Goal: Task Accomplishment & Management: Manage account settings

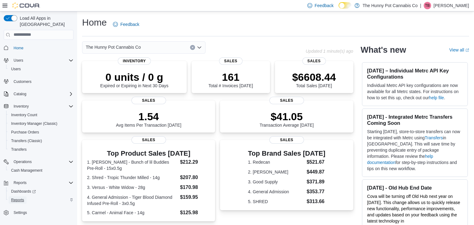
click at [22, 198] on span "Reports" at bounding box center [17, 200] width 13 height 5
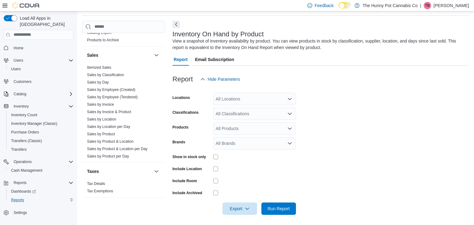
scroll to position [326, 0]
click at [112, 133] on link "Sales by Product" at bounding box center [101, 133] width 28 height 4
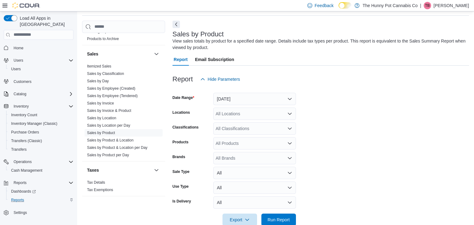
scroll to position [34, 0]
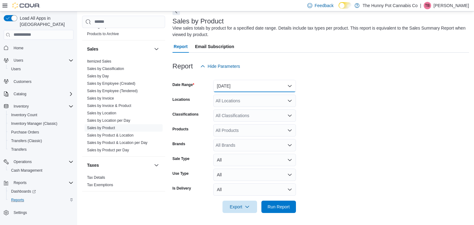
click at [230, 85] on button "Yesterday" at bounding box center [254, 86] width 83 height 12
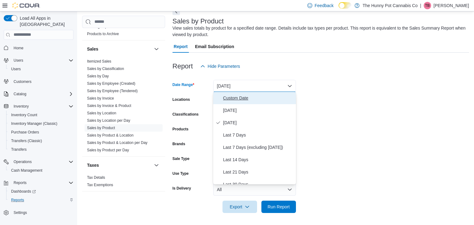
click at [236, 100] on span "Custom Date" at bounding box center [258, 98] width 70 height 7
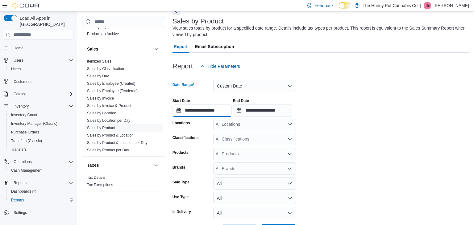
click at [222, 110] on input "**********" at bounding box center [202, 111] width 59 height 12
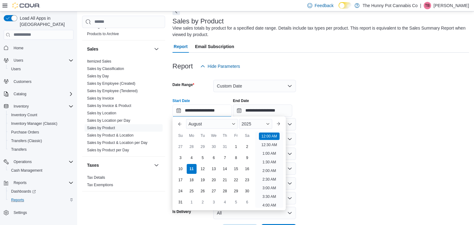
scroll to position [19, 0]
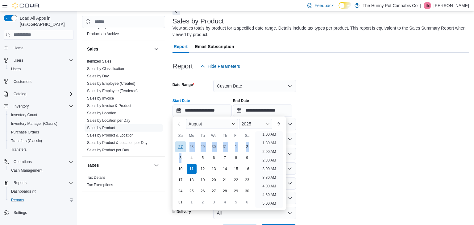
drag, startPoint x: 182, startPoint y: 158, endPoint x: 183, endPoint y: 149, distance: 9.0
click at [183, 149] on div "You are focused on a calendar. Use the arrow keys to navigate the days in the m…" at bounding box center [214, 174] width 78 height 67
click at [182, 143] on div "27" at bounding box center [180, 147] width 11 height 11
type input "**********"
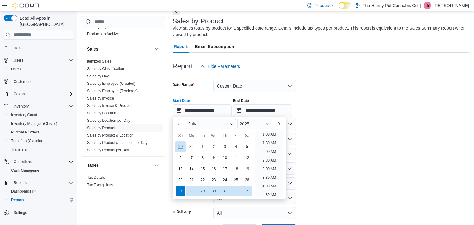
scroll to position [1, 0]
click at [276, 110] on input "**********" at bounding box center [262, 111] width 59 height 12
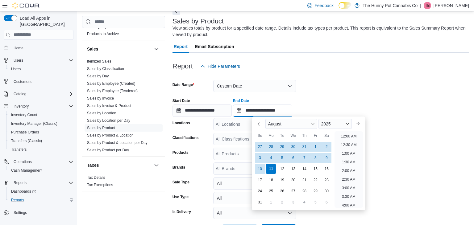
scroll to position [340, 0]
click at [259, 171] on div "10" at bounding box center [260, 169] width 11 height 11
type input "**********"
click at [363, 56] on div at bounding box center [321, 56] width 297 height 7
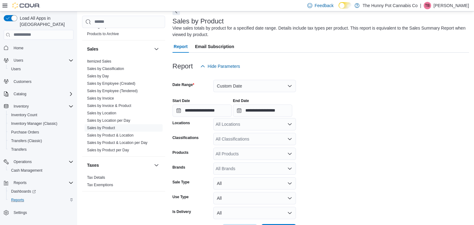
click at [242, 127] on div "All Locations" at bounding box center [254, 124] width 83 height 12
type input "**"
click at [248, 137] on span "6161 Thorold Stone Rd" at bounding box center [266, 135] width 78 height 6
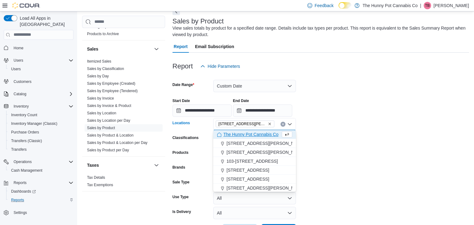
click at [348, 118] on div at bounding box center [321, 117] width 297 height 1
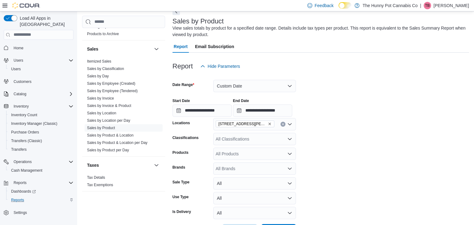
scroll to position [57, 0]
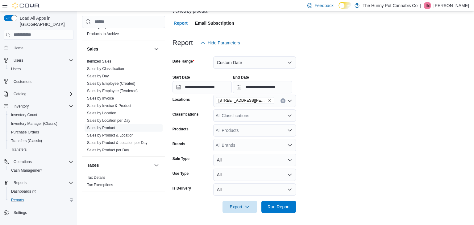
click at [235, 131] on div "All Products" at bounding box center [254, 130] width 83 height 12
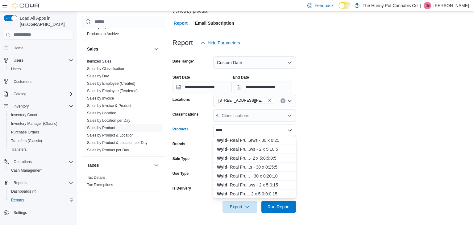
scroll to position [117, 0]
type input "****"
click at [249, 184] on div "Wyld - Real Fru...ws - 2 x 5:0:15" at bounding box center [254, 185] width 75 height 6
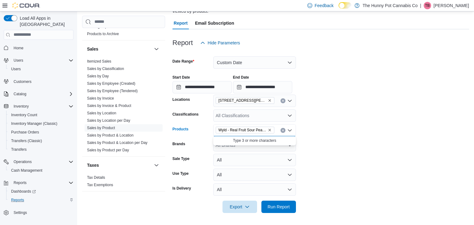
scroll to position [0, 0]
click at [303, 160] on form "**********" at bounding box center [321, 131] width 297 height 164
click at [288, 204] on span "Run Report" at bounding box center [279, 207] width 22 height 6
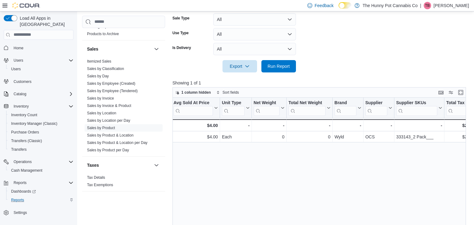
scroll to position [0, 704]
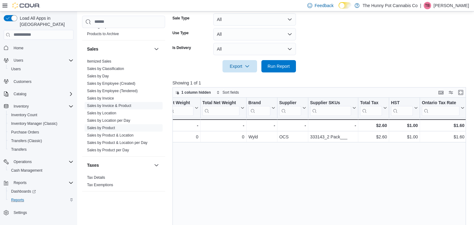
click at [119, 107] on link "Sales by Invoice & Product" at bounding box center [109, 105] width 44 height 4
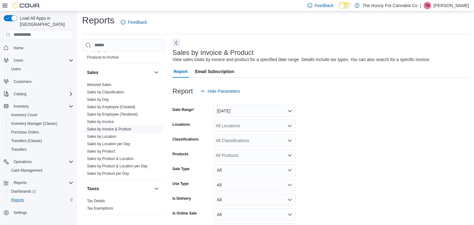
scroll to position [14, 0]
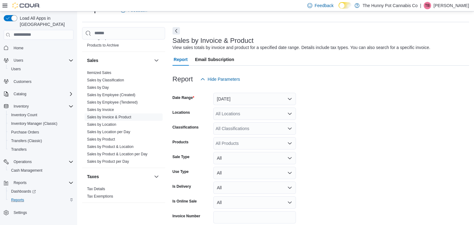
click at [240, 105] on form "Date Range Yesterday Locations All Locations Classifications All Classification…" at bounding box center [321, 164] width 297 height 156
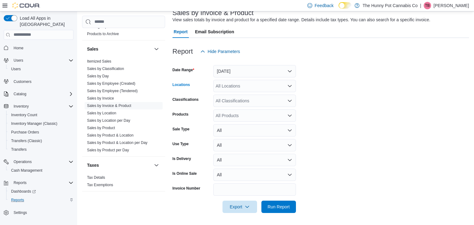
click at [234, 92] on div "All Locations" at bounding box center [254, 86] width 83 height 12
click at [229, 74] on button "Yesterday" at bounding box center [254, 71] width 83 height 12
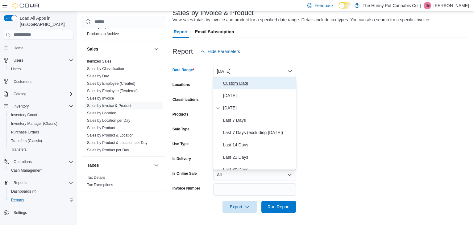
click at [230, 84] on span "Custom Date" at bounding box center [258, 83] width 70 height 7
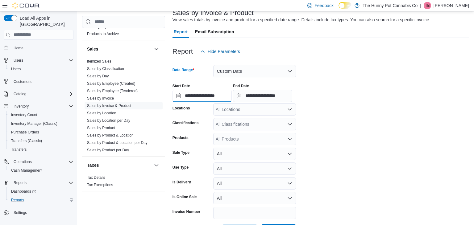
click at [206, 96] on input "**********" at bounding box center [202, 96] width 59 height 12
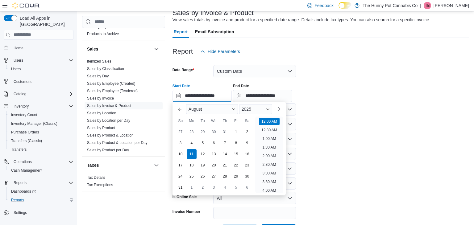
scroll to position [19, 0]
click at [182, 132] on div "27" at bounding box center [180, 132] width 11 height 11
type input "**********"
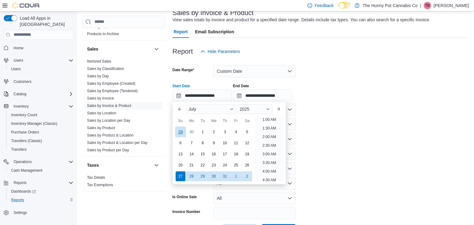
scroll to position [1, 0]
click at [377, 95] on div "**********" at bounding box center [321, 90] width 297 height 23
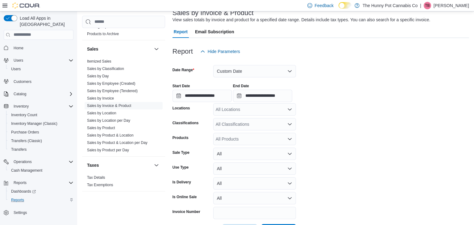
scroll to position [65, 0]
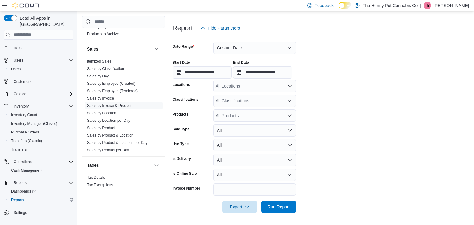
click at [244, 86] on div "All Locations" at bounding box center [254, 86] width 83 height 12
type input "**"
click at [248, 98] on span "6161 Thorold Stone Rd" at bounding box center [266, 96] width 78 height 6
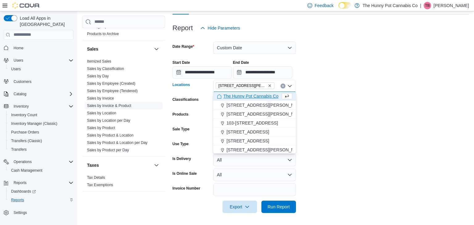
click at [339, 92] on form "**********" at bounding box center [321, 123] width 297 height 179
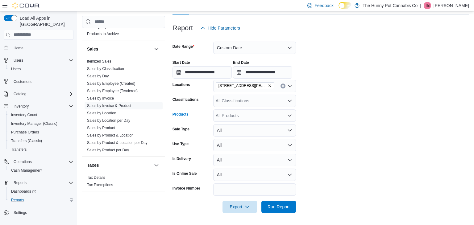
click at [251, 112] on div "All Products" at bounding box center [254, 116] width 83 height 12
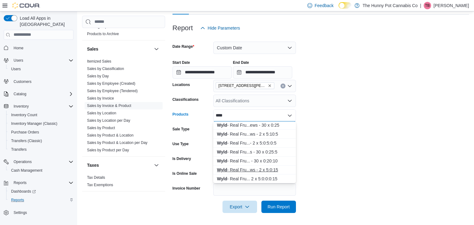
type input "****"
click at [244, 173] on button "Wyld - Real Fru...ws - 2 x 5:0:15" at bounding box center [254, 170] width 83 height 9
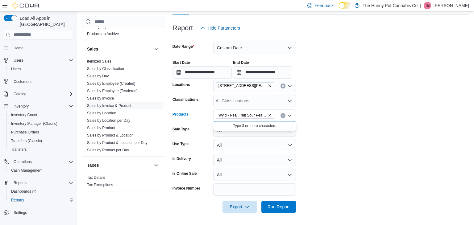
scroll to position [0, 0]
click at [333, 136] on form "**********" at bounding box center [321, 123] width 297 height 179
click at [287, 207] on span "Run Report" at bounding box center [279, 207] width 22 height 6
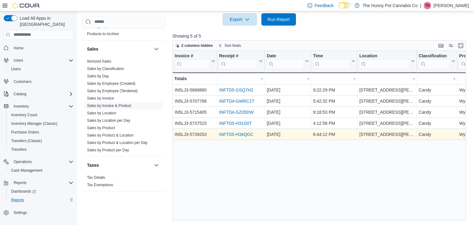
click at [243, 135] on link "INFTD5-H34QGC" at bounding box center [236, 134] width 34 height 5
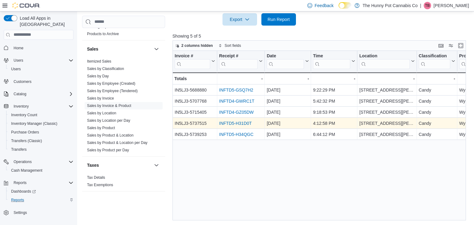
click at [235, 122] on link "INFTD5-H31D0T" at bounding box center [235, 123] width 33 height 5
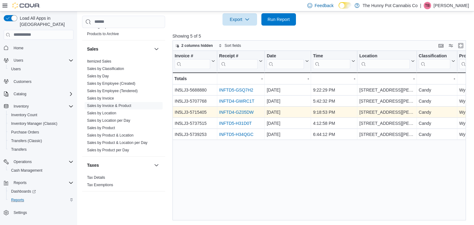
click at [239, 112] on link "INFTD4-GZ05DW" at bounding box center [236, 112] width 35 height 5
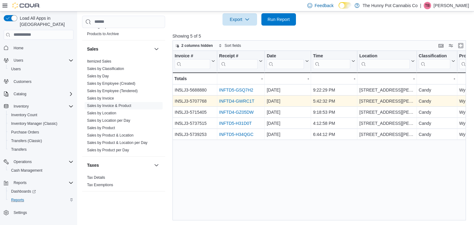
click at [233, 100] on link "INFTD4-GWRC1T" at bounding box center [236, 101] width 35 height 5
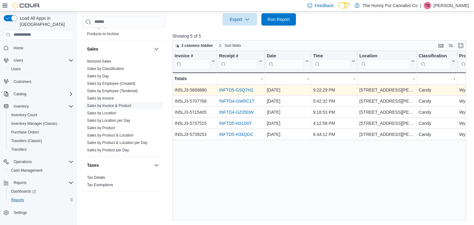
click at [246, 89] on link "INFTD5-GSQ7H2" at bounding box center [236, 90] width 34 height 5
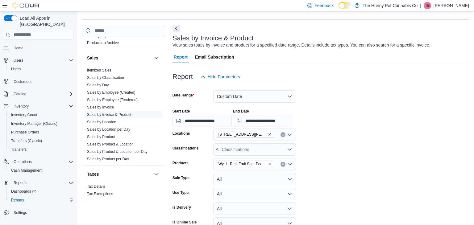
scroll to position [14, 0]
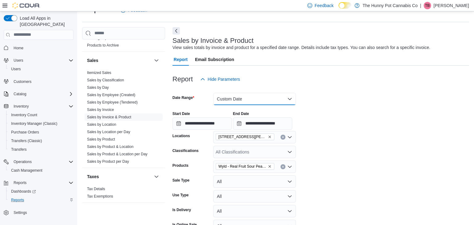
click at [223, 96] on button "Custom Date" at bounding box center [254, 99] width 83 height 12
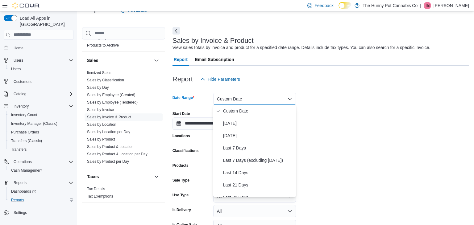
click at [374, 81] on div "Report Hide Parameters" at bounding box center [321, 79] width 297 height 12
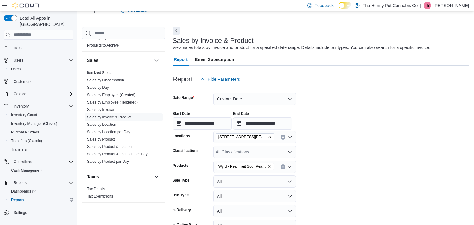
click at [269, 165] on icon "Remove Wyld - Real Fruit Sour Peach Mango CBG Soft Chews - 2 x 5:0:15 from sele…" at bounding box center [270, 167] width 4 height 4
click at [247, 167] on div "All Products Combo box. Selected. Combo box input. All Products. Type some text…" at bounding box center [254, 167] width 83 height 12
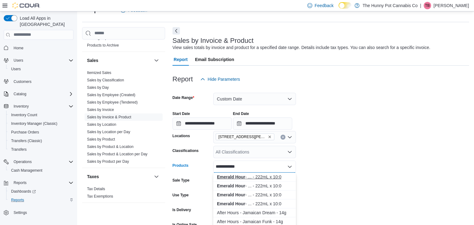
type input "**********"
click at [261, 177] on div "Emerald Hour - ... - 222mL x 10:0" at bounding box center [254, 177] width 75 height 6
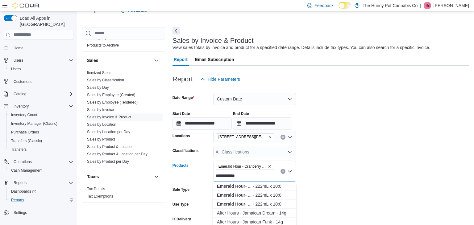
type input "**********"
click at [275, 196] on div "Emerald Hour - ... - 222mL x 10:0" at bounding box center [254, 195] width 75 height 6
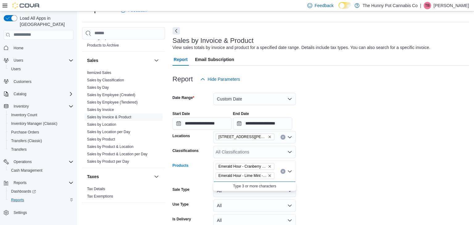
click at [322, 170] on form "**********" at bounding box center [321, 180] width 297 height 188
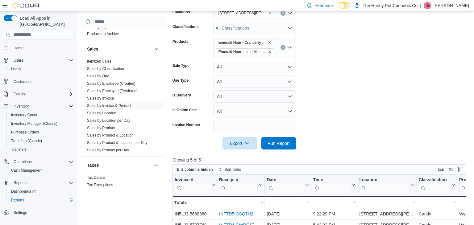
scroll to position [140, 0]
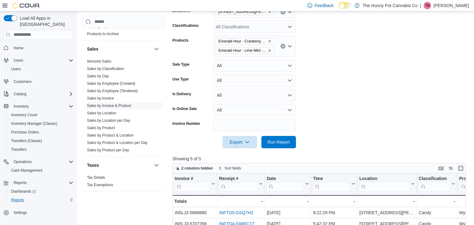
click at [275, 52] on div "Emerald Hour - Cranberry Citrus - 222mL x 10:0 Emerald Hour - Lime Mint - 222mL…" at bounding box center [254, 47] width 83 height 22
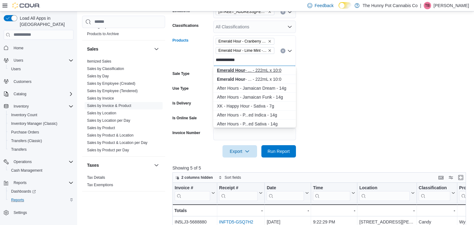
type input "**********"
click at [271, 74] on button "Emerald Hour - ... - 222mL x 10:0" at bounding box center [254, 70] width 83 height 9
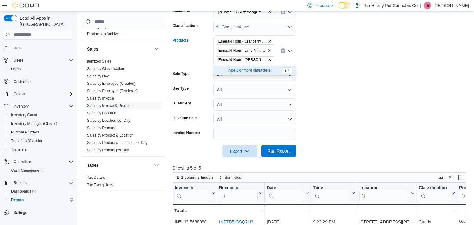
click at [281, 149] on span "Run Report" at bounding box center [279, 151] width 22 height 6
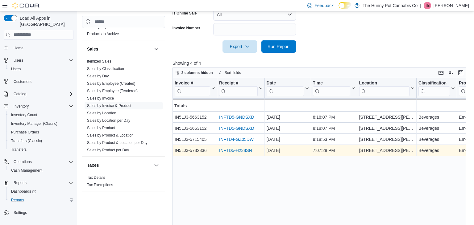
click at [240, 150] on link "INFTD5-H238SN" at bounding box center [235, 150] width 33 height 5
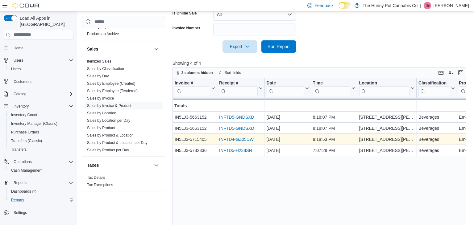
click at [234, 138] on link "INFTD4-GZ05DW" at bounding box center [236, 139] width 35 height 5
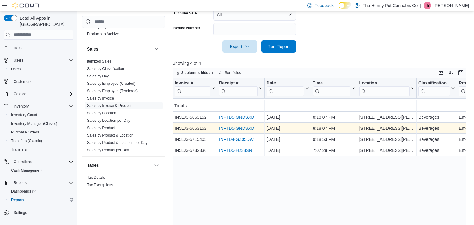
click at [242, 129] on link "INFTD5-GNDSXD" at bounding box center [236, 128] width 35 height 5
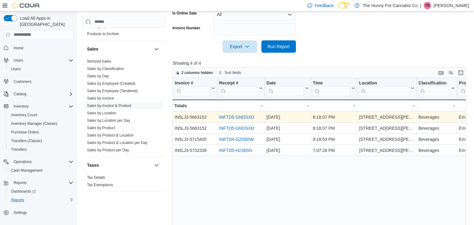
click at [254, 120] on div "INFTD5-GNDSXD" at bounding box center [241, 117] width 44 height 7
click at [249, 116] on link "INFTD5-GNDSXD" at bounding box center [236, 117] width 35 height 5
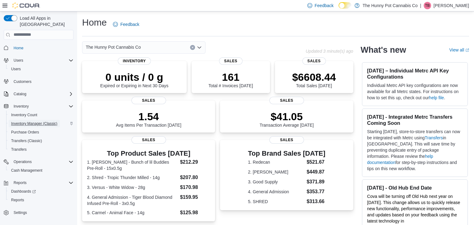
click at [37, 121] on span "Inventory Manager (Classic)" at bounding box center [34, 123] width 46 height 5
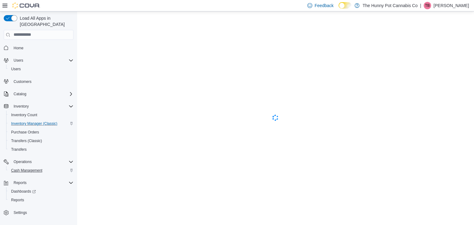
click at [19, 168] on span "Cash Management" at bounding box center [26, 170] width 31 height 5
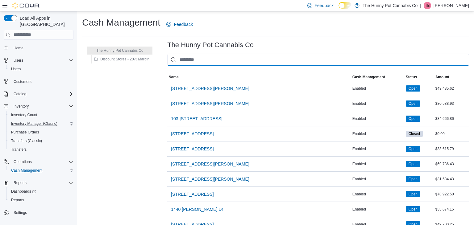
click at [197, 59] on input "This is a search bar. As you type, the results lower in the page will automatic…" at bounding box center [318, 60] width 302 height 12
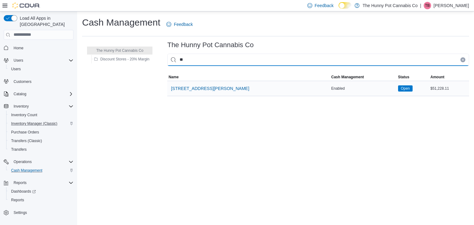
type input "**"
click at [203, 82] on div "6161 Thorold Stone Rd" at bounding box center [248, 88] width 163 height 15
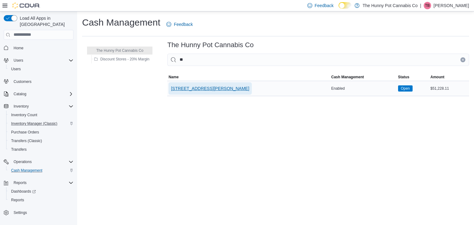
click at [208, 91] on span "6161 Thorold Stone Rd" at bounding box center [210, 89] width 78 height 6
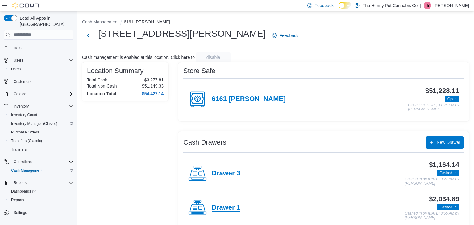
click at [219, 209] on h4 "Drawer 1" at bounding box center [226, 208] width 29 height 8
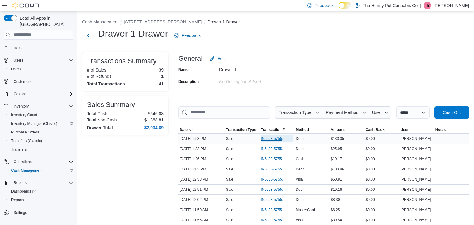
click at [275, 140] on span "IN5LJ3-5755816" at bounding box center [274, 139] width 26 height 5
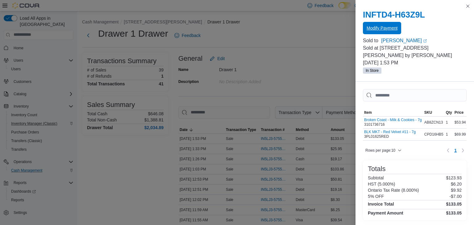
click at [378, 28] on span "Modify Payment" at bounding box center [382, 28] width 31 height 6
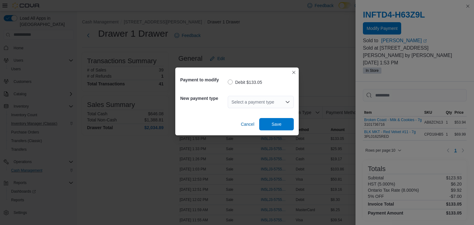
click at [240, 98] on div "Select a payment type" at bounding box center [261, 102] width 66 height 12
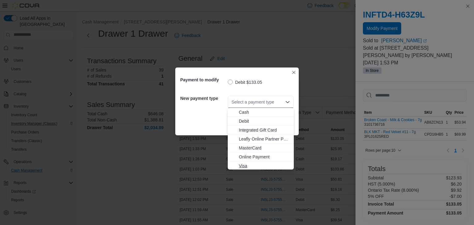
click at [242, 164] on span "Visa" at bounding box center [264, 166] width 51 height 6
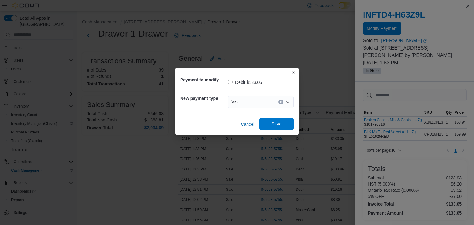
click at [283, 129] on span "Save" at bounding box center [276, 124] width 27 height 12
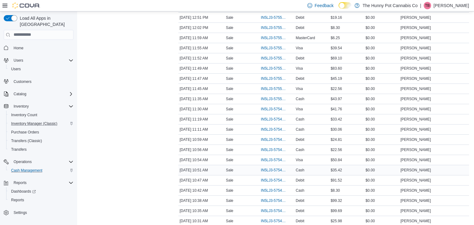
scroll to position [173, 0]
click at [271, 219] on span "IN5LJ3-5754740" at bounding box center [274, 220] width 26 height 5
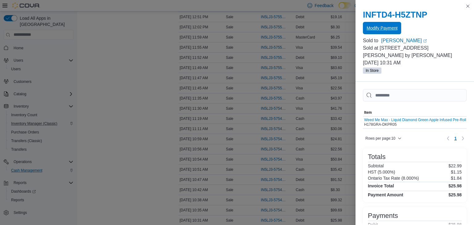
click at [398, 26] on span "Modify Payment" at bounding box center [382, 28] width 31 height 6
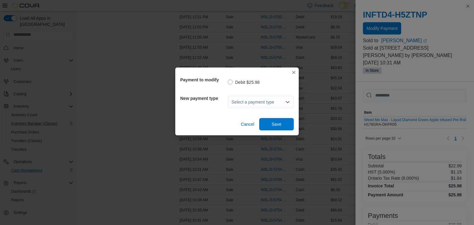
click at [239, 101] on div "Select a payment type" at bounding box center [261, 102] width 66 height 12
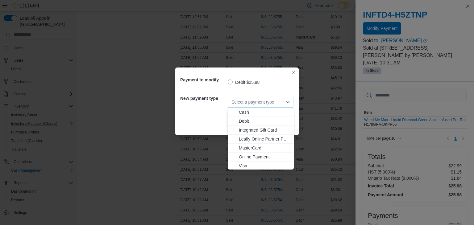
click at [253, 150] on span "MasterCard" at bounding box center [264, 148] width 51 height 6
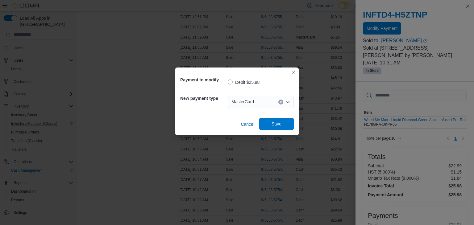
click at [269, 124] on span "Save" at bounding box center [276, 124] width 27 height 12
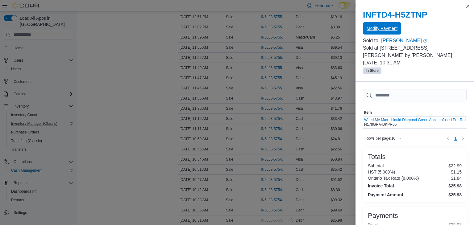
scroll to position [0, 0]
click at [381, 27] on span "Modify Payment" at bounding box center [382, 28] width 31 height 6
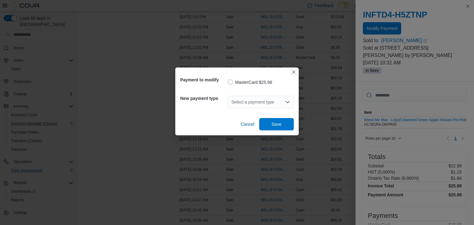
click at [293, 72] on button "Closes this modal window" at bounding box center [293, 72] width 7 height 7
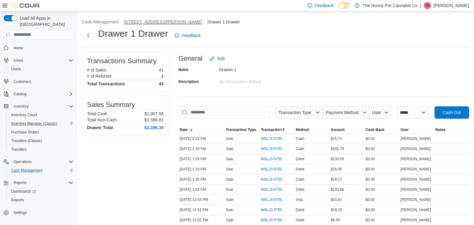
click at [152, 23] on button "6161 Thorold Stone Rd" at bounding box center [163, 21] width 78 height 5
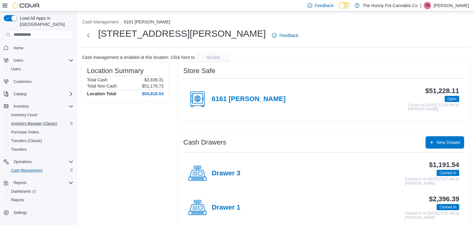
click at [226, 167] on div "Drawer 3" at bounding box center [214, 174] width 52 height 19
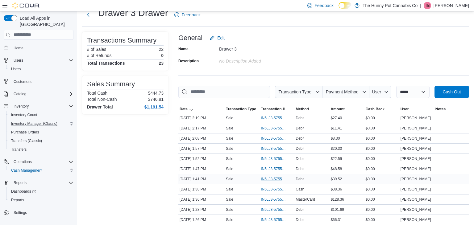
scroll to position [21, 0]
click at [279, 220] on span "IN5LJ3-5755644" at bounding box center [274, 219] width 26 height 5
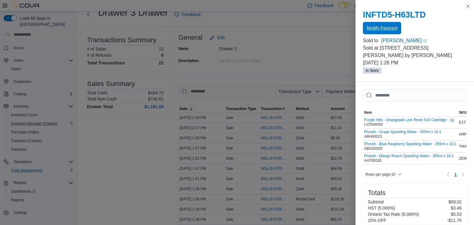
click at [384, 28] on span "Modify Payment" at bounding box center [382, 28] width 31 height 6
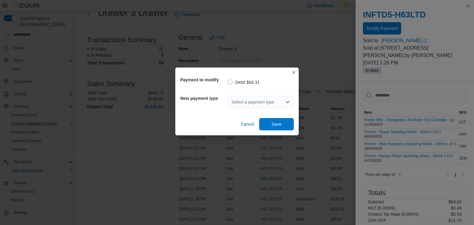
click at [253, 112] on div "New payment type Select a payment type" at bounding box center [237, 102] width 114 height 22
click at [248, 102] on div "Select a payment type" at bounding box center [261, 102] width 66 height 12
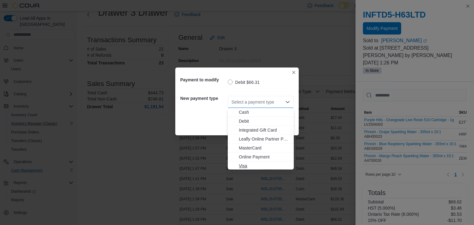
click at [254, 169] on span "Visa" at bounding box center [264, 166] width 51 height 6
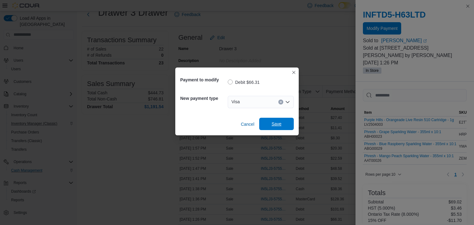
click at [283, 120] on span "Save" at bounding box center [276, 124] width 27 height 12
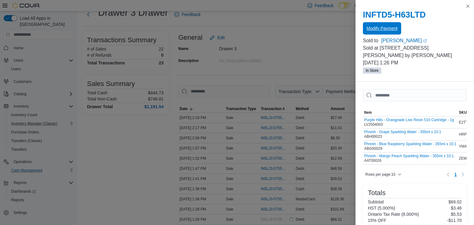
scroll to position [0, 0]
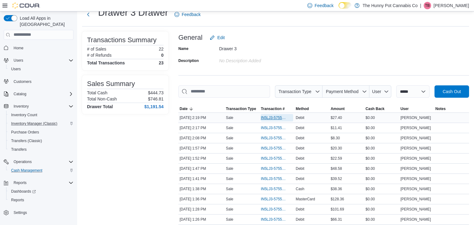
click at [273, 120] on span "IN5LJ3-5755975" at bounding box center [274, 118] width 26 height 5
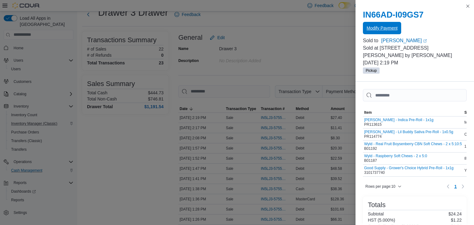
click at [394, 27] on span "Modify Payment" at bounding box center [382, 28] width 31 height 6
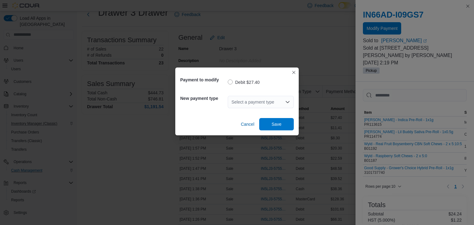
click at [276, 107] on div "Select a payment type" at bounding box center [261, 102] width 66 height 12
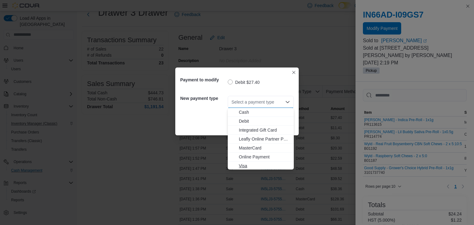
click at [252, 165] on span "Visa" at bounding box center [264, 166] width 51 height 6
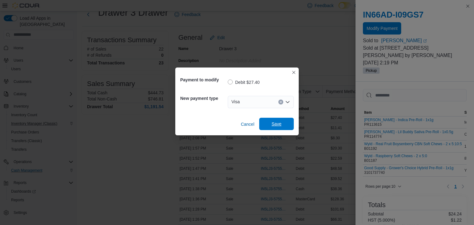
click at [269, 123] on span "Save" at bounding box center [276, 124] width 27 height 12
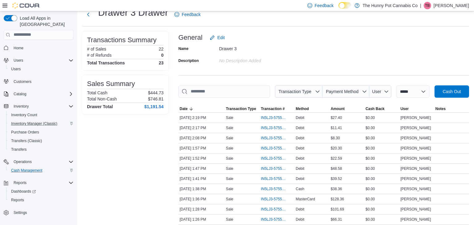
click at [218, 72] on div "**********" at bounding box center [324, 202] width 291 height 341
